Goal: Task Accomplishment & Management: Manage account settings

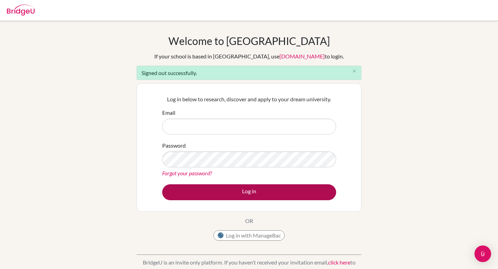
type input "[EMAIL_ADDRESS][DOMAIN_NAME][PERSON_NAME]"
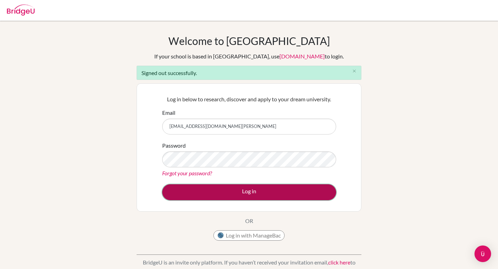
click at [254, 196] on button "Log in" at bounding box center [249, 192] width 174 height 16
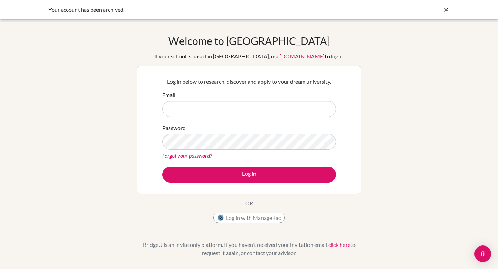
type input "[EMAIL_ADDRESS][DOMAIN_NAME][PERSON_NAME]"
drag, startPoint x: 241, startPoint y: 107, endPoint x: 77, endPoint y: 101, distance: 163.7
click at [79, 101] on div "Welcome to BridgeU If your school is based in China, use app.bridge-u.com.cn to…" at bounding box center [249, 148] width 498 height 226
type input "a26kirkham@gmail.com"
click at [83, 138] on div "Welcome to BridgeU If your school is based in China, use app.bridge-u.com.cn to…" at bounding box center [249, 148] width 498 height 226
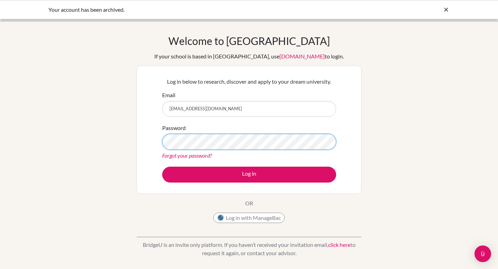
click at [162, 167] on button "Log in" at bounding box center [249, 175] width 174 height 16
